Goal: Task Accomplishment & Management: Use online tool/utility

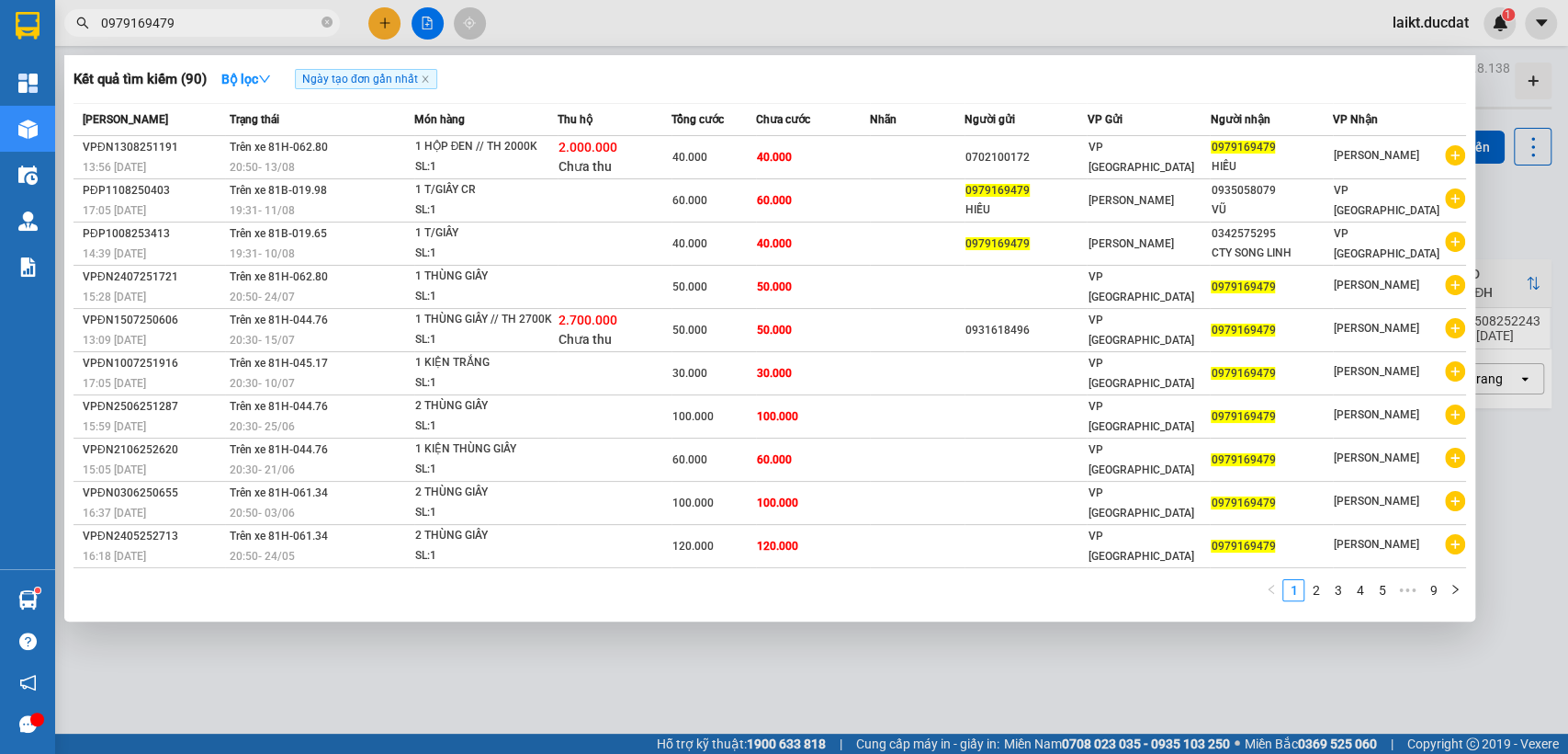
click at [429, 23] on div at bounding box center [784, 377] width 1568 height 754
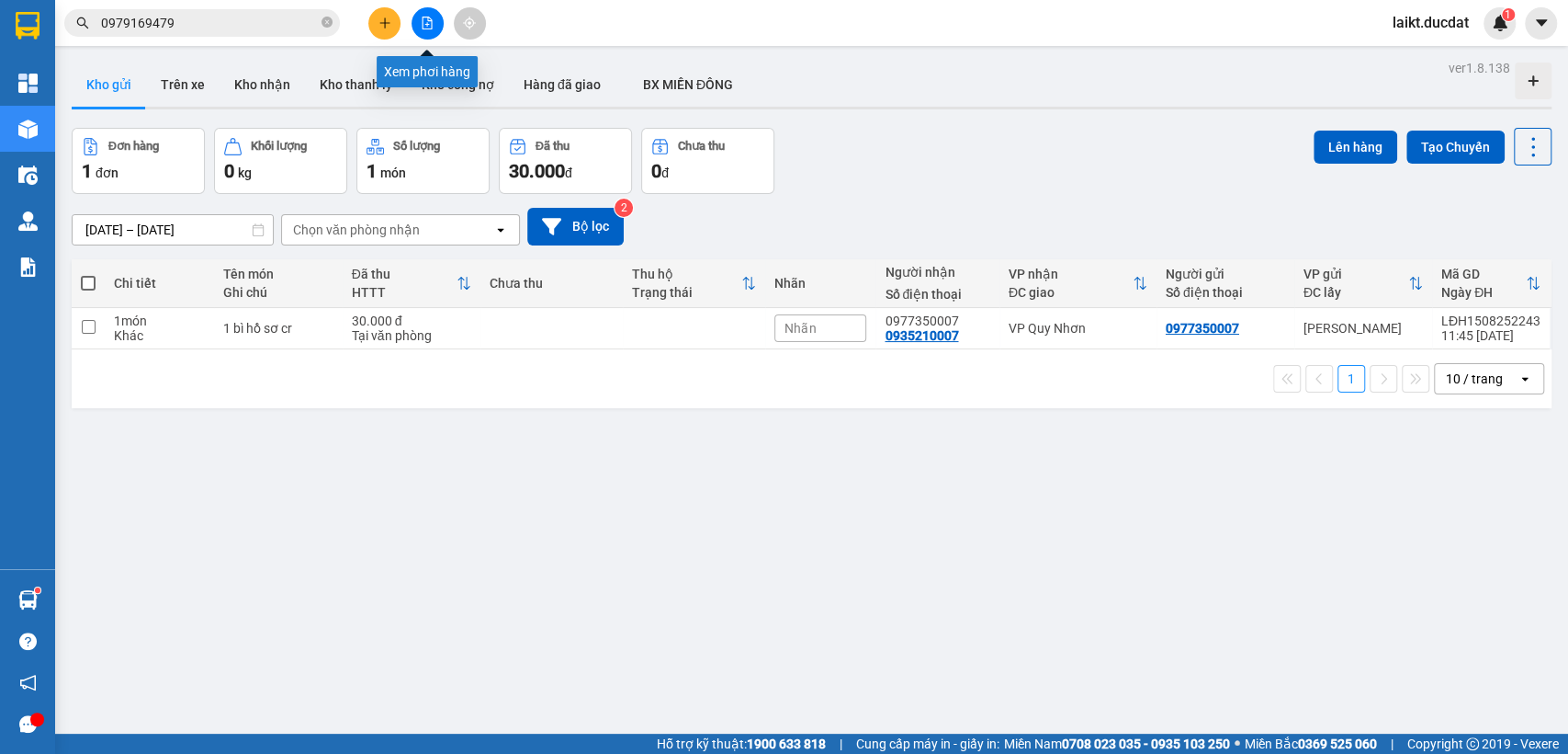
click at [424, 21] on icon "file-add" at bounding box center [427, 22] width 13 height 13
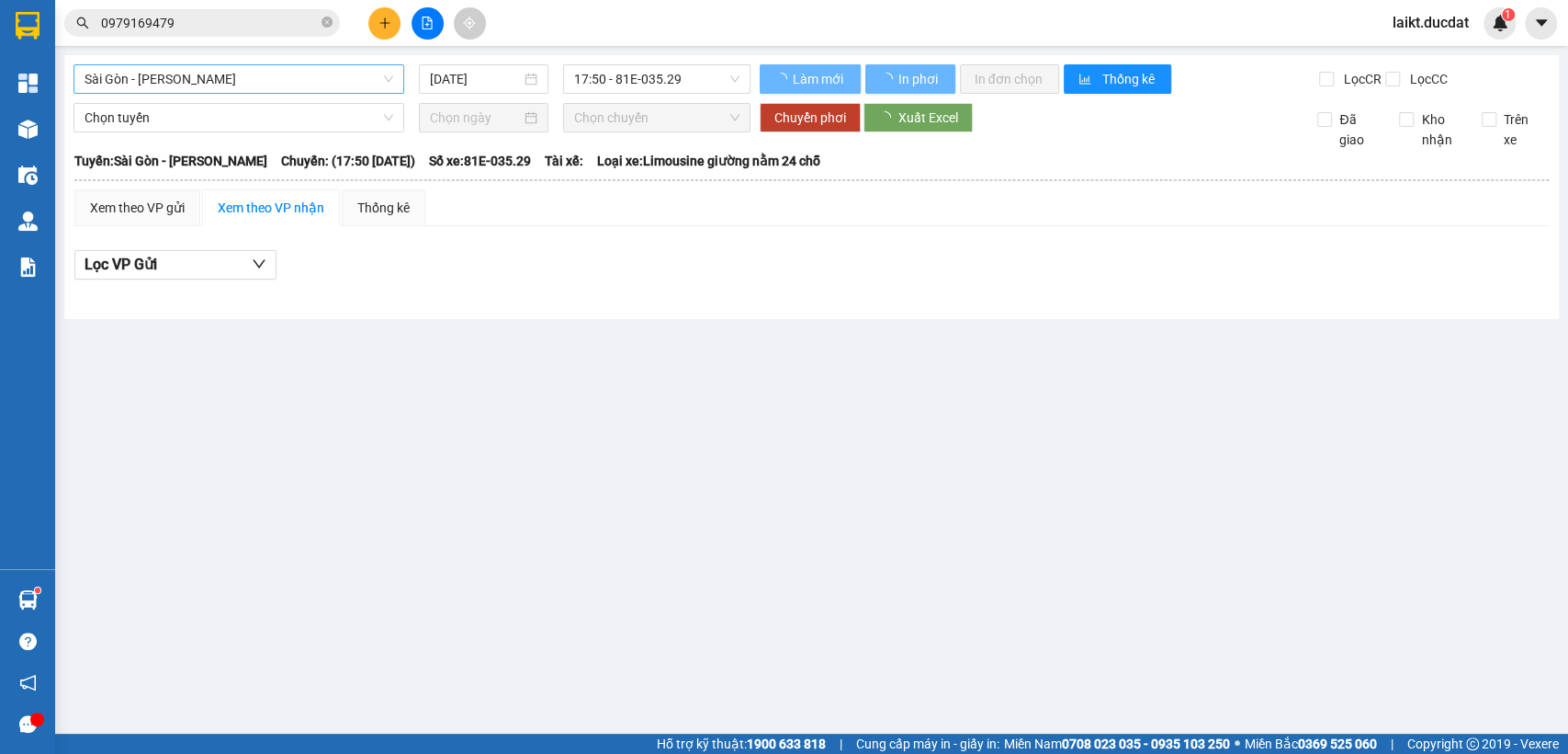
click at [209, 86] on span "Sài Gòn - [PERSON_NAME]" at bounding box center [239, 79] width 309 height 27
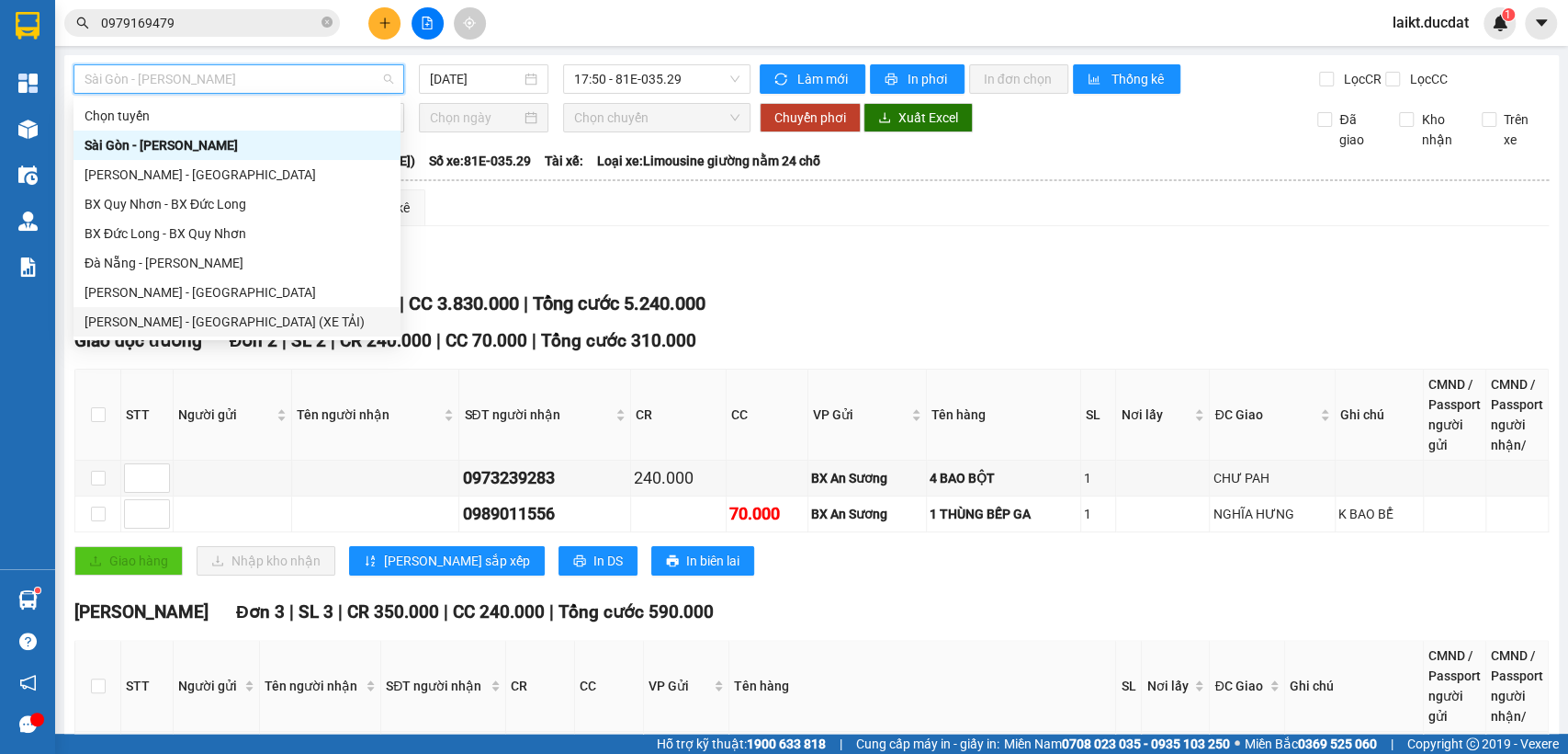
click at [179, 320] on div "[PERSON_NAME] - [GEOGRAPHIC_DATA] (XE TẢI)" at bounding box center [237, 321] width 305 height 21
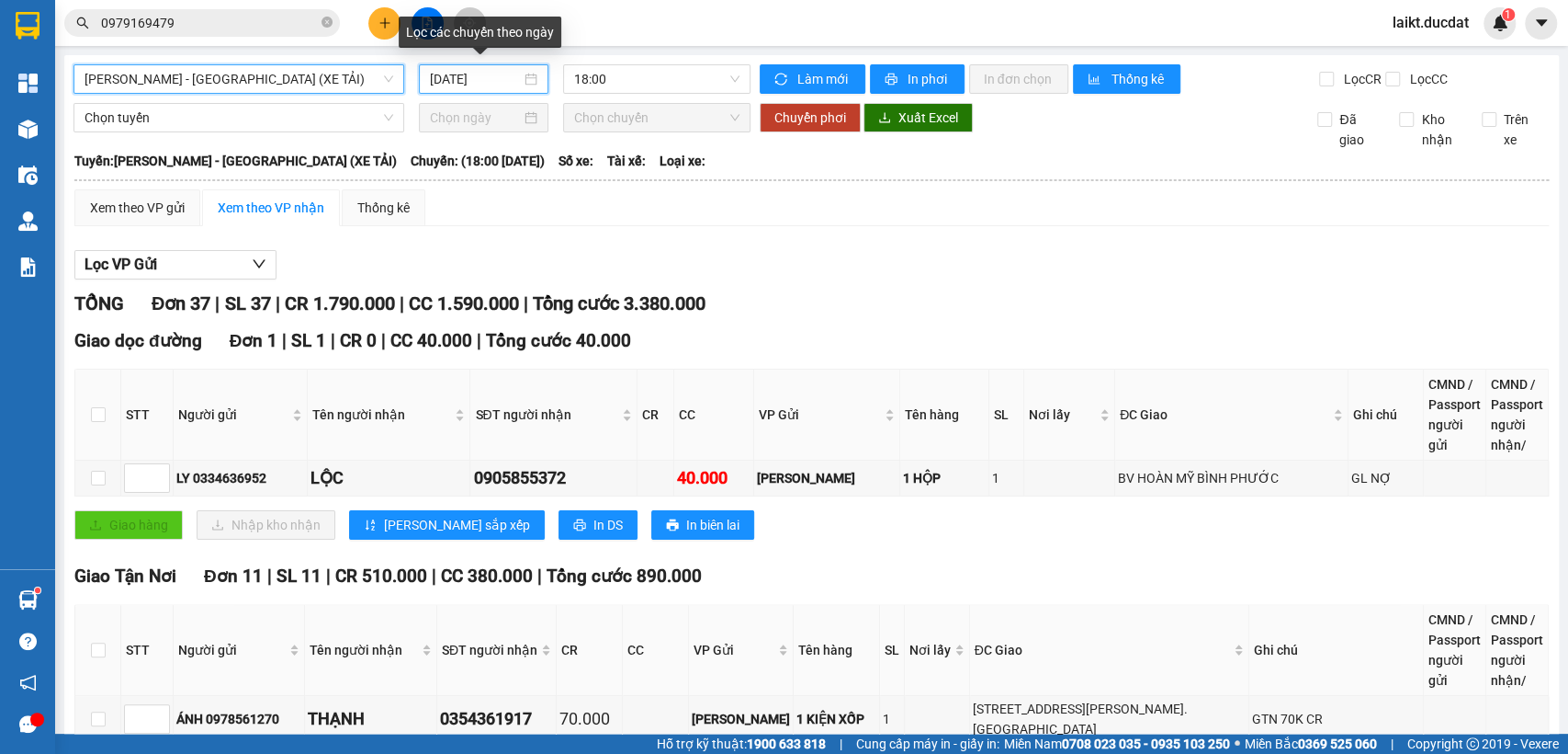
click at [495, 77] on input "[DATE]" at bounding box center [475, 79] width 91 height 21
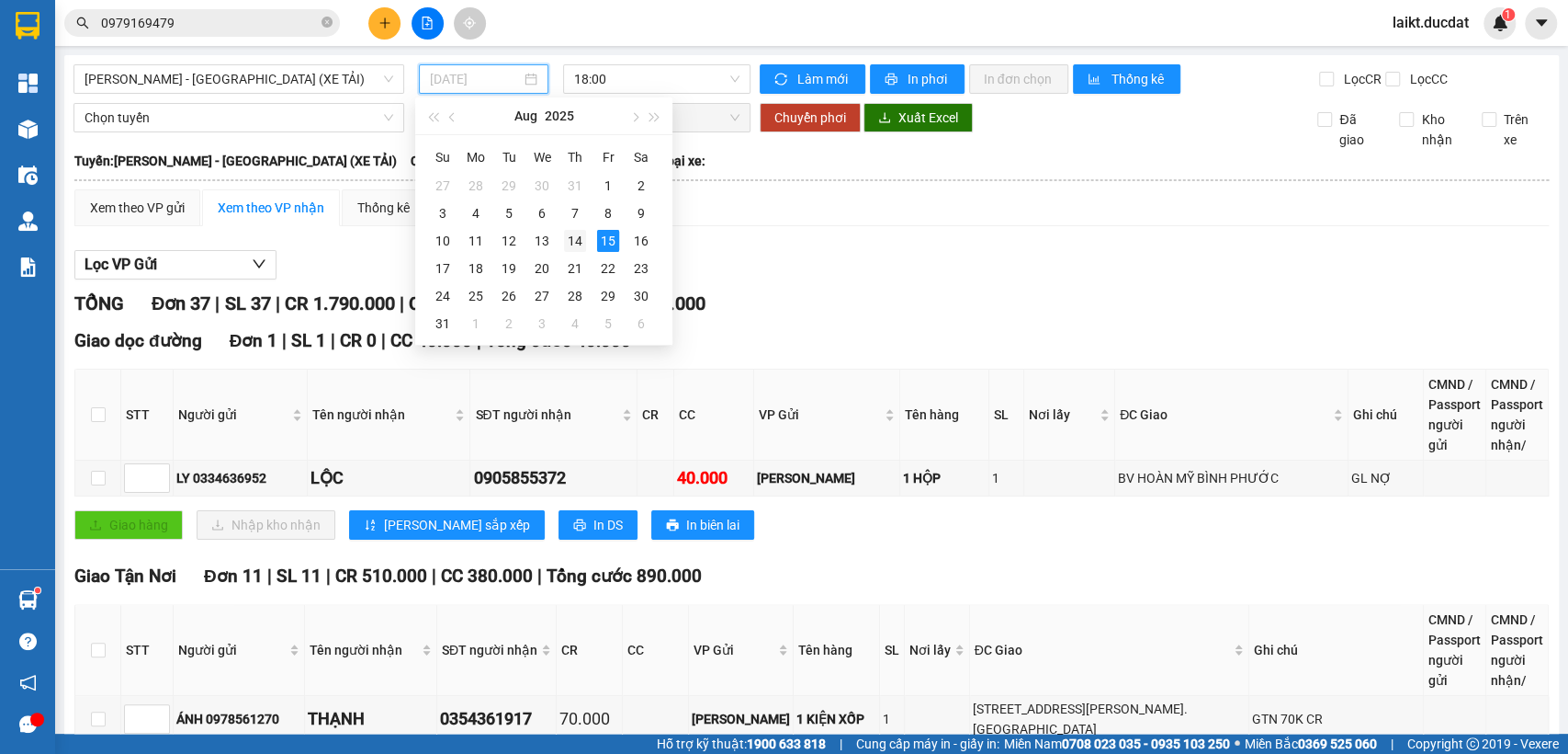
click at [580, 239] on div "14" at bounding box center [575, 240] width 22 height 22
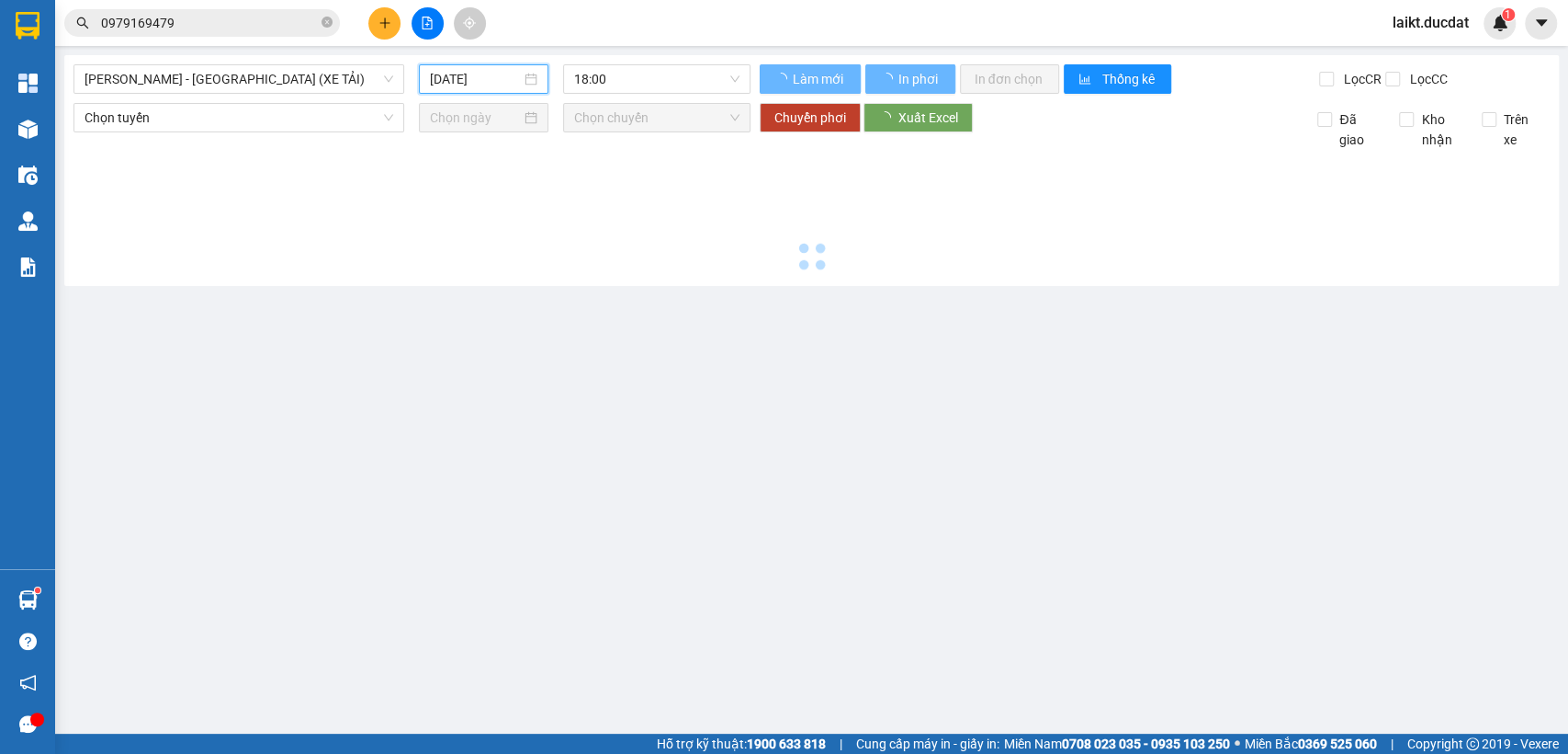
type input "[DATE]"
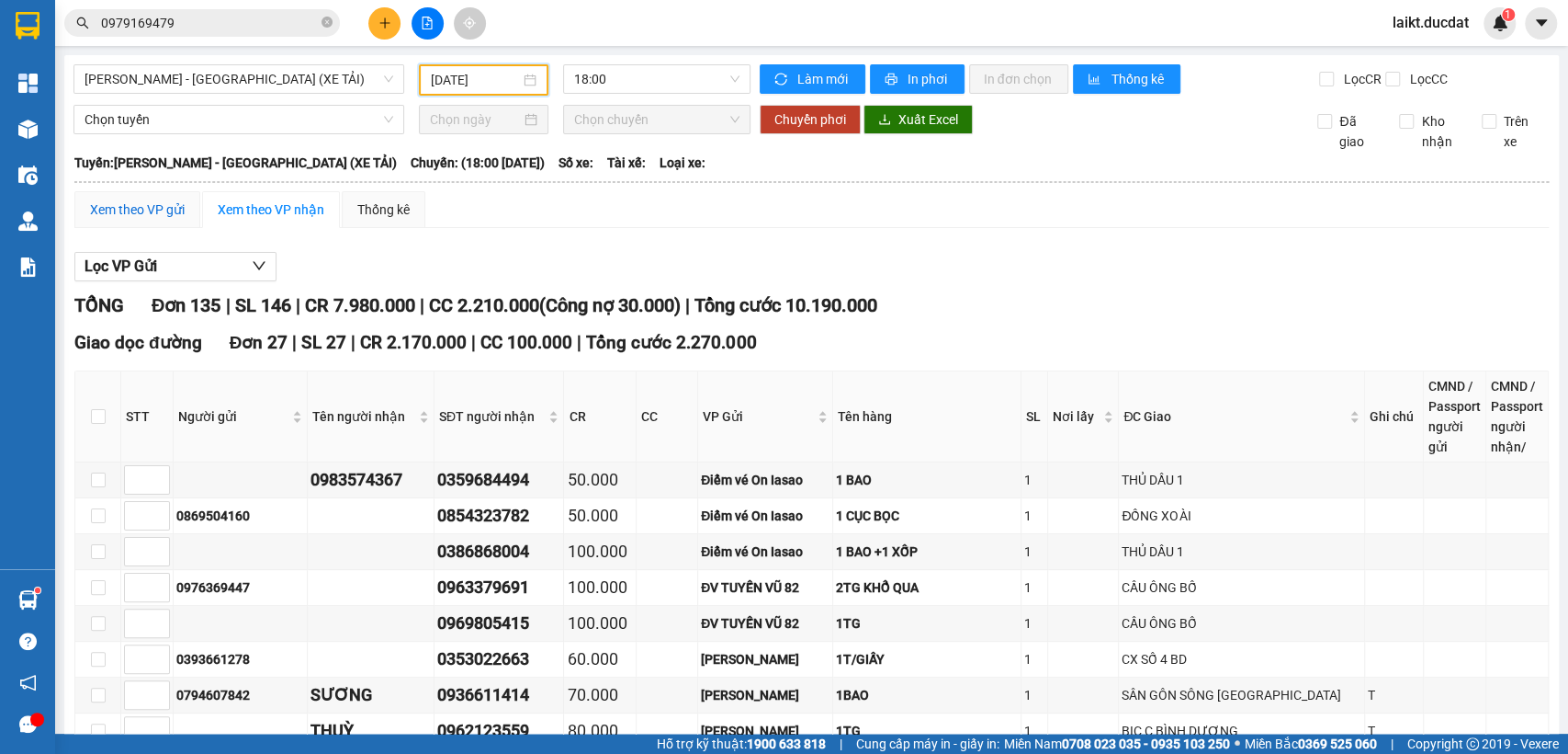
click at [138, 220] on div "Xem theo VP gửi" at bounding box center [137, 209] width 95 height 21
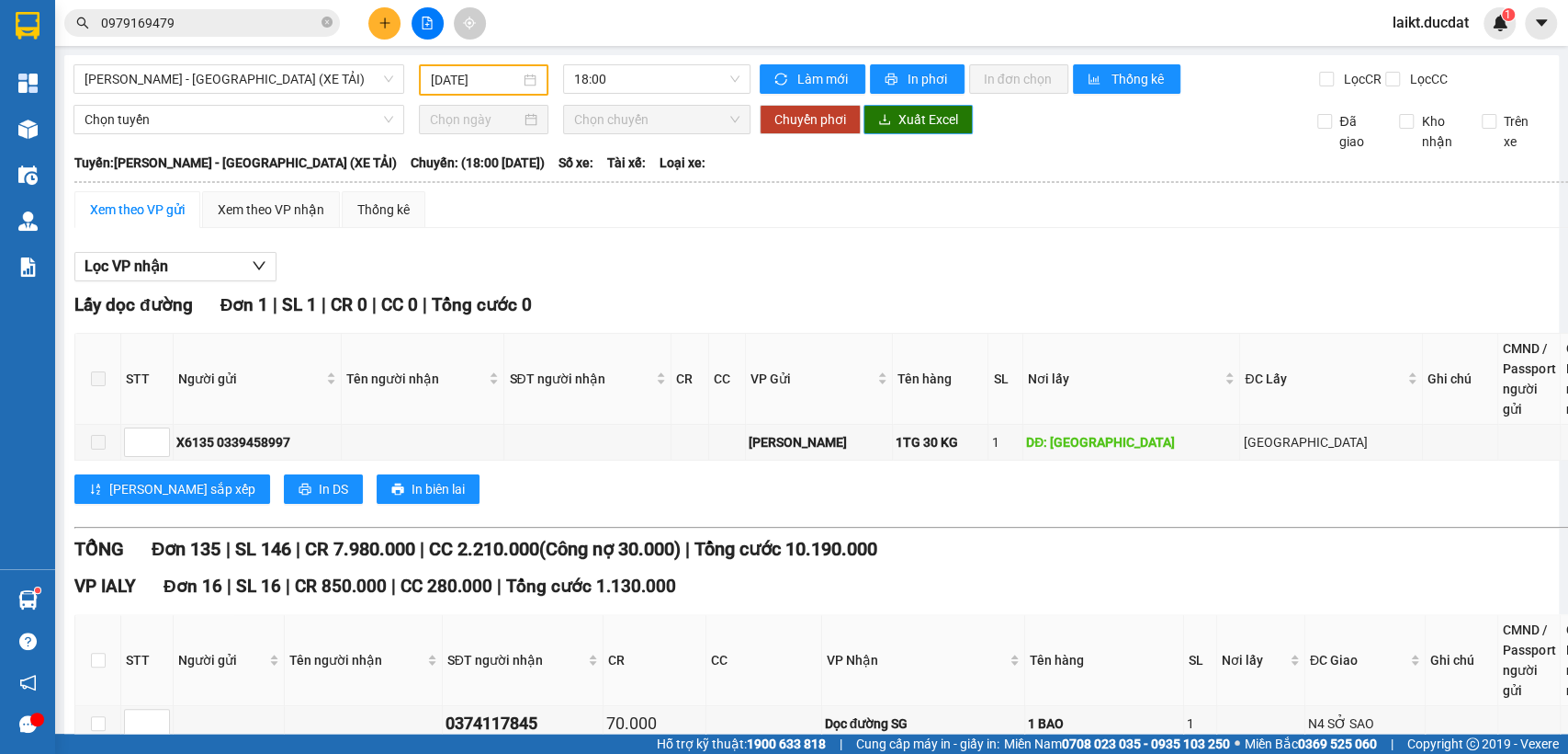
click at [898, 125] on span "Xuất Excel" at bounding box center [928, 119] width 60 height 21
